Goal: Check status: Check status

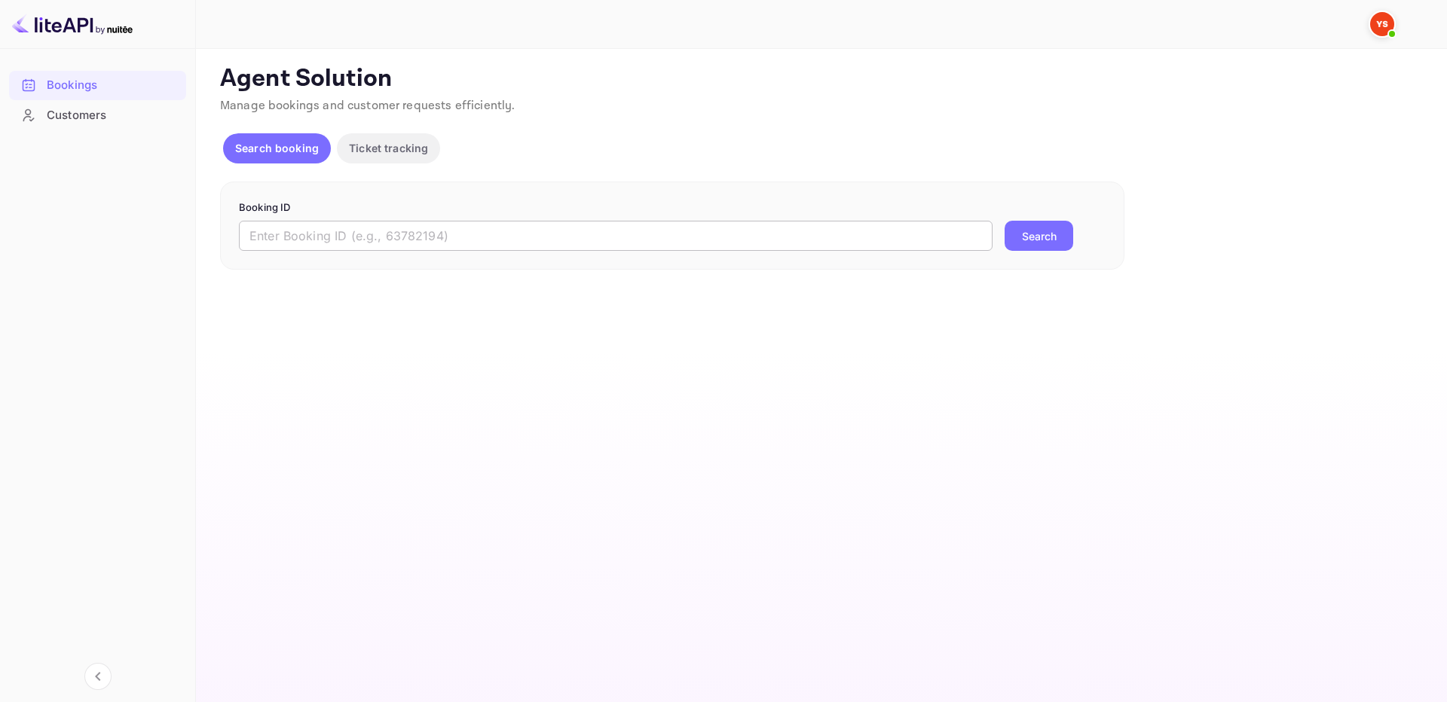
click at [861, 249] on input "text" at bounding box center [616, 236] width 754 height 30
paste input "9527235"
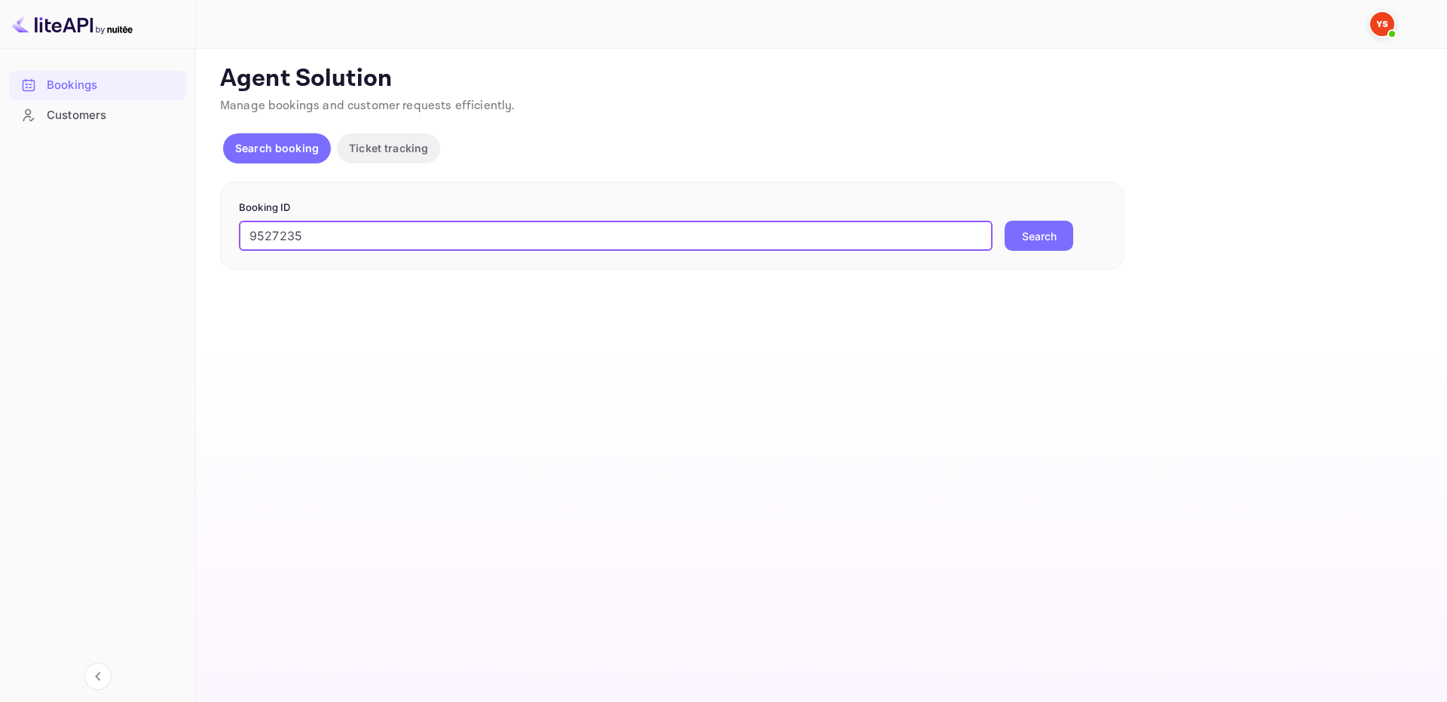
click at [970, 238] on input "9527235" at bounding box center [616, 236] width 754 height 30
type input "9527235"
click at [1013, 231] on button "Search" at bounding box center [1039, 236] width 69 height 30
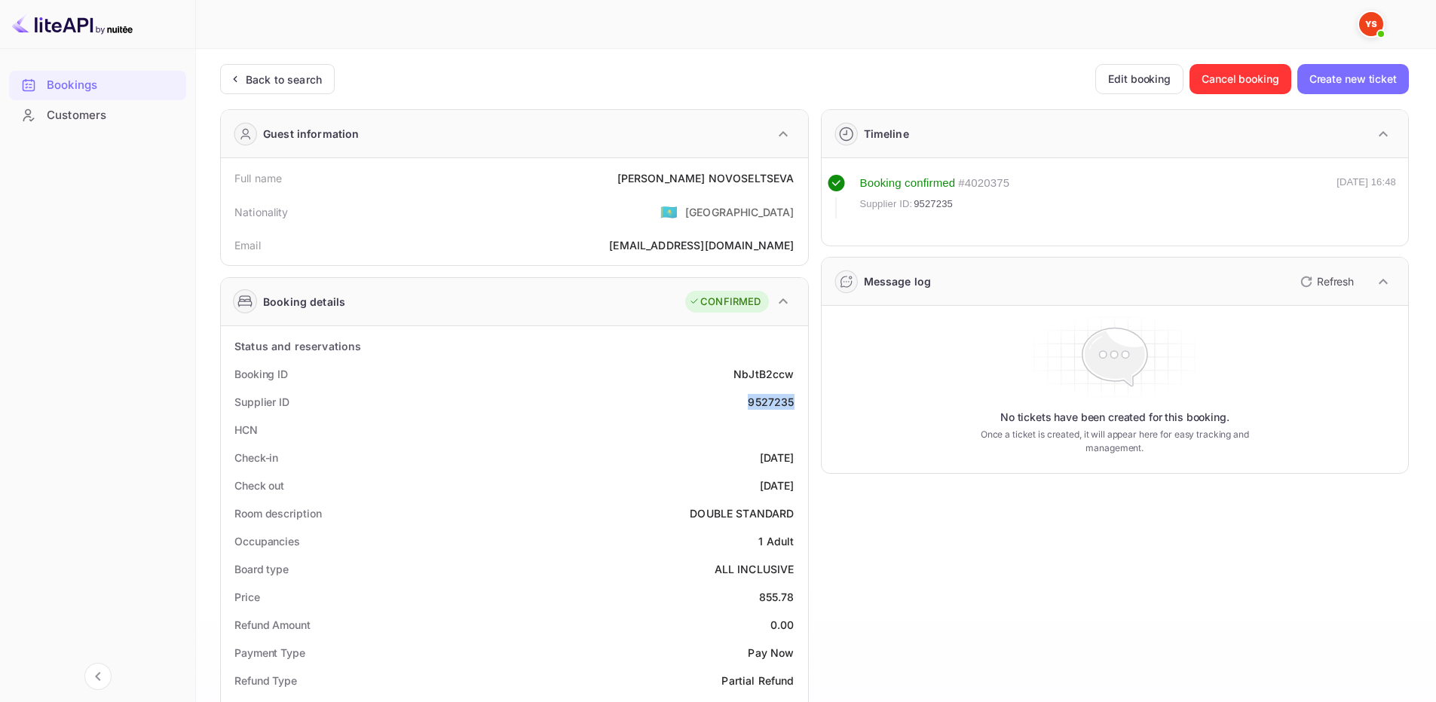
drag, startPoint x: 741, startPoint y: 397, endPoint x: 800, endPoint y: 408, distance: 59.9
click at [800, 408] on div "Supplier ID 9527235" at bounding box center [514, 402] width 575 height 28
copy div "9527235"
drag, startPoint x: 638, startPoint y: 182, endPoint x: 794, endPoint y: 181, distance: 156.0
click at [794, 181] on div "Full name [PERSON_NAME]" at bounding box center [514, 178] width 575 height 28
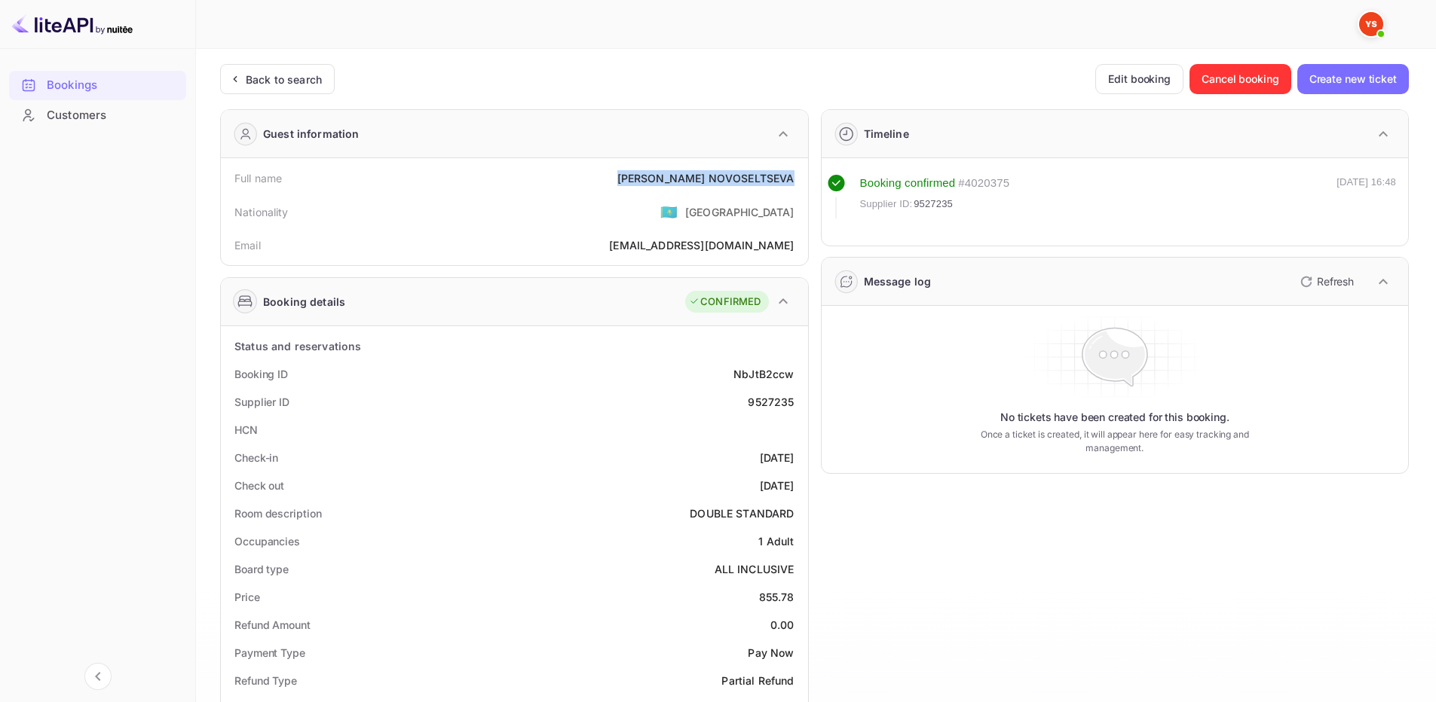
copy div "[PERSON_NAME]"
drag, startPoint x: 761, startPoint y: 598, endPoint x: 799, endPoint y: 598, distance: 37.7
click at [799, 598] on div "Price 855.78" at bounding box center [514, 597] width 575 height 28
copy div "855.78"
